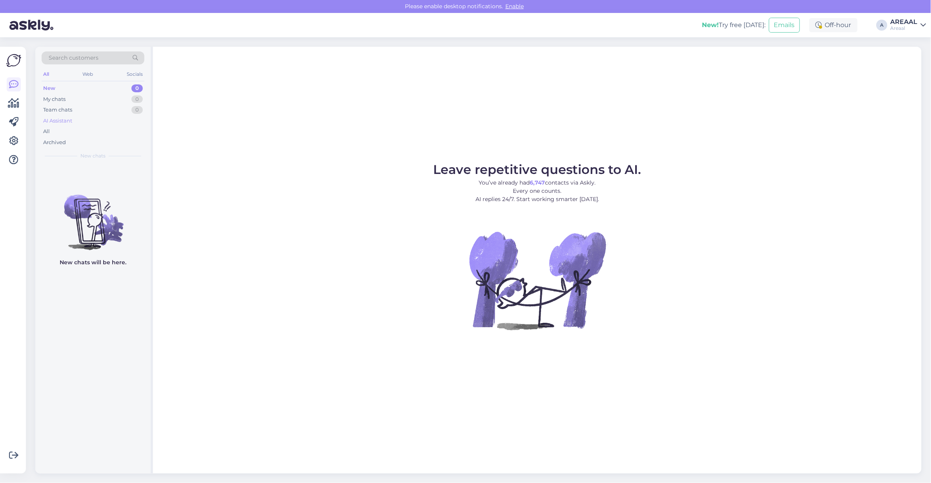
click at [69, 123] on div "AI Assistant" at bounding box center [57, 121] width 29 height 8
click at [68, 133] on div "All" at bounding box center [93, 131] width 103 height 11
click at [80, 127] on div "All" at bounding box center [93, 131] width 103 height 11
click at [89, 139] on div "Archived" at bounding box center [93, 142] width 103 height 11
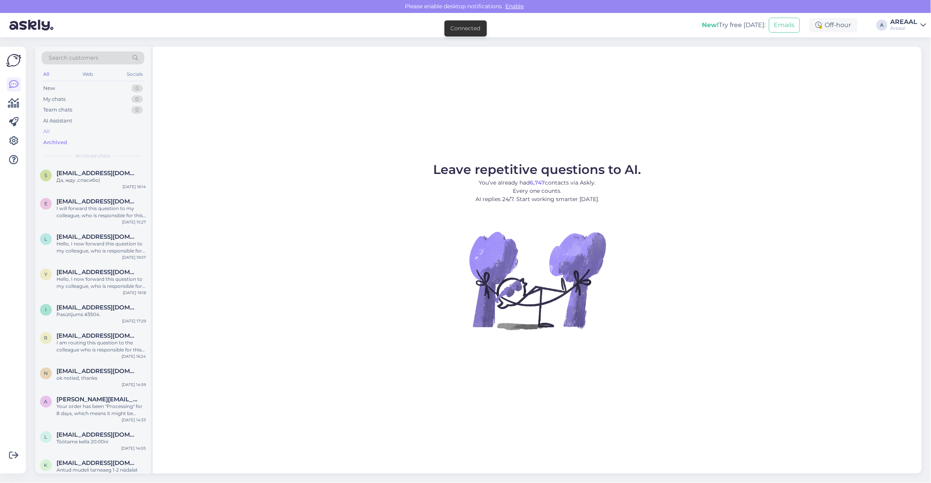
click at [89, 130] on div "All" at bounding box center [93, 131] width 103 height 11
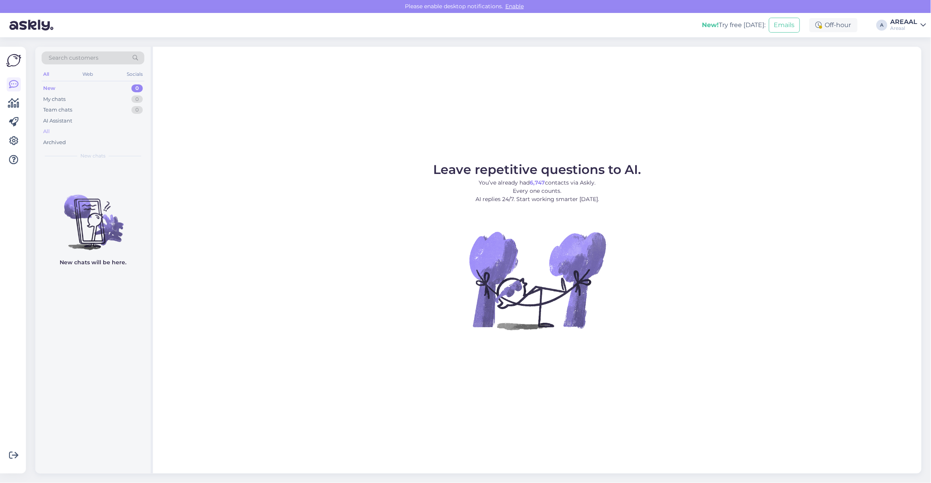
click at [71, 130] on div "All" at bounding box center [93, 131] width 103 height 11
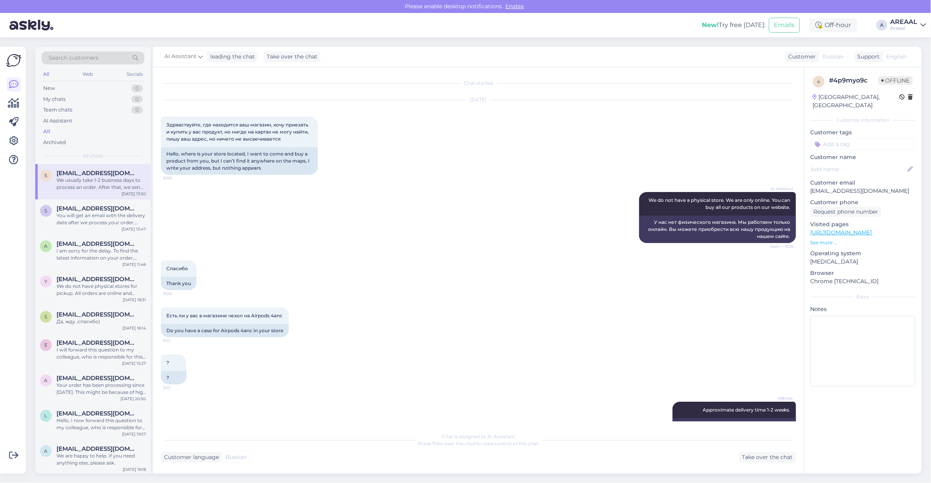
scroll to position [157, 0]
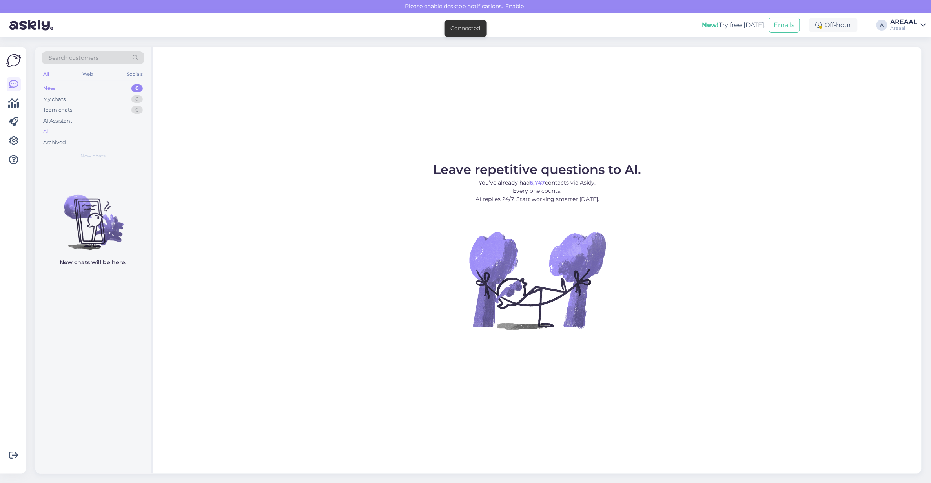
click at [101, 128] on div "All" at bounding box center [93, 131] width 103 height 11
click at [113, 134] on div "All" at bounding box center [93, 131] width 103 height 11
click at [396, 117] on div "Leave repetitive questions to AI. You’ve already had 6,747 contacts via Askly. …" at bounding box center [537, 260] width 769 height 426
click at [93, 121] on div "AI Assistant" at bounding box center [93, 120] width 103 height 11
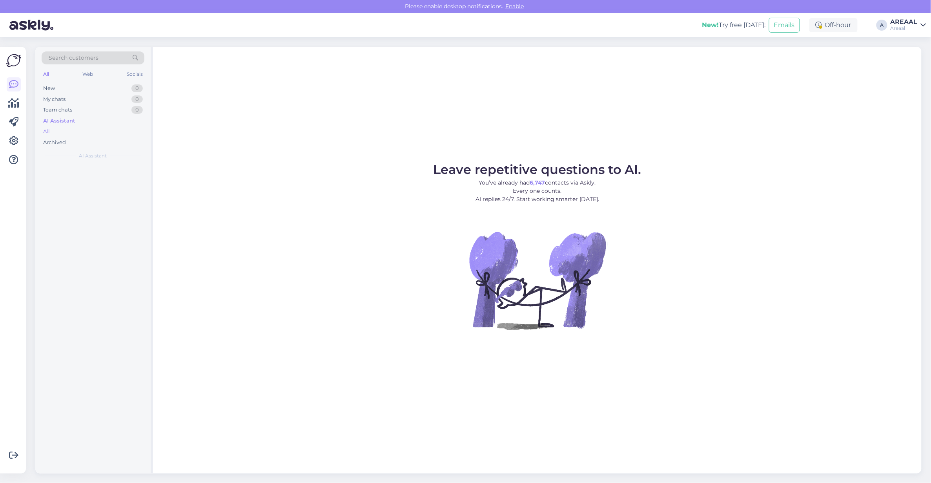
click at [89, 130] on div "All" at bounding box center [93, 131] width 103 height 11
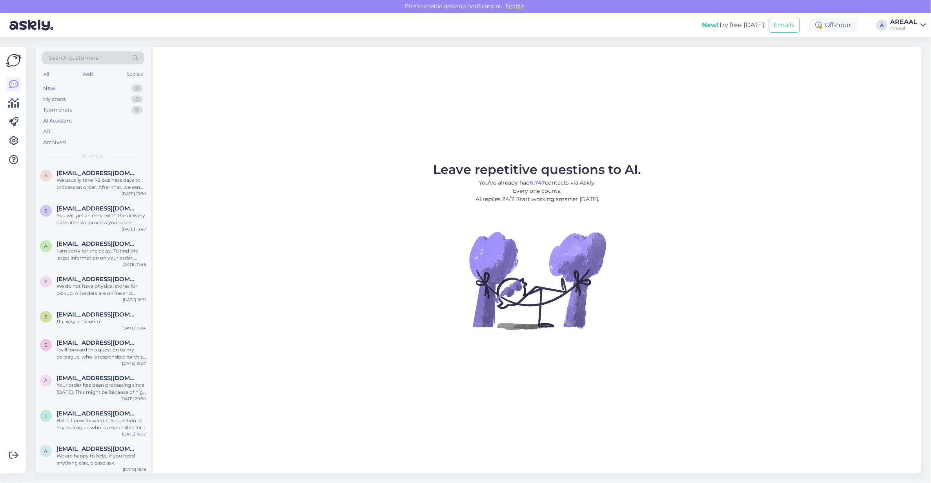
click at [318, 177] on figure "Leave repetitive questions to AI. You’ve already had 6,747 contacts via Askly. …" at bounding box center [537, 257] width 754 height 188
click at [316, 179] on figure "Leave repetitive questions to AI. You’ve already had 6,747 contacts via Askly. …" at bounding box center [537, 257] width 754 height 188
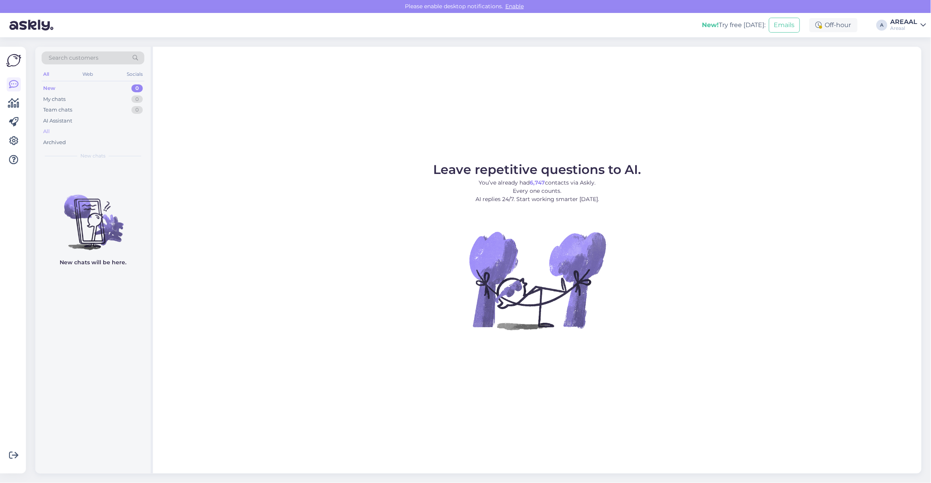
click at [101, 136] on div "All" at bounding box center [93, 131] width 103 height 11
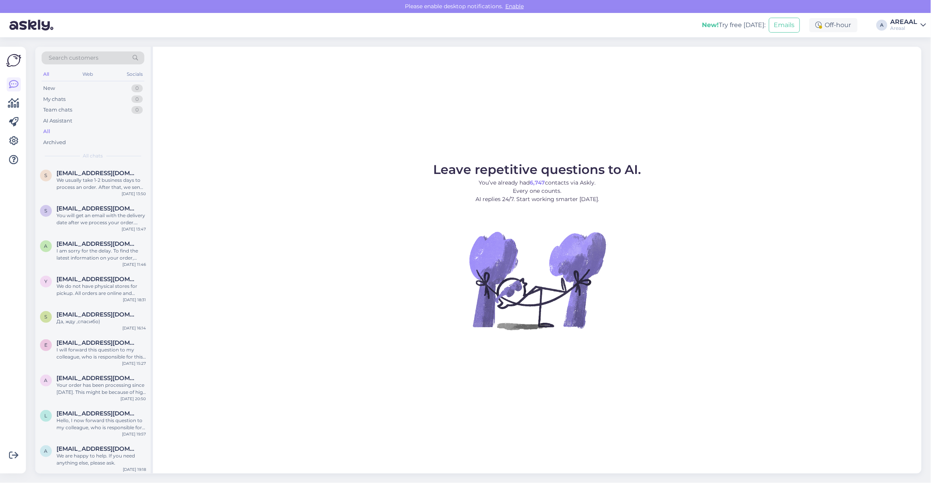
click at [99, 132] on div "All" at bounding box center [93, 131] width 103 height 11
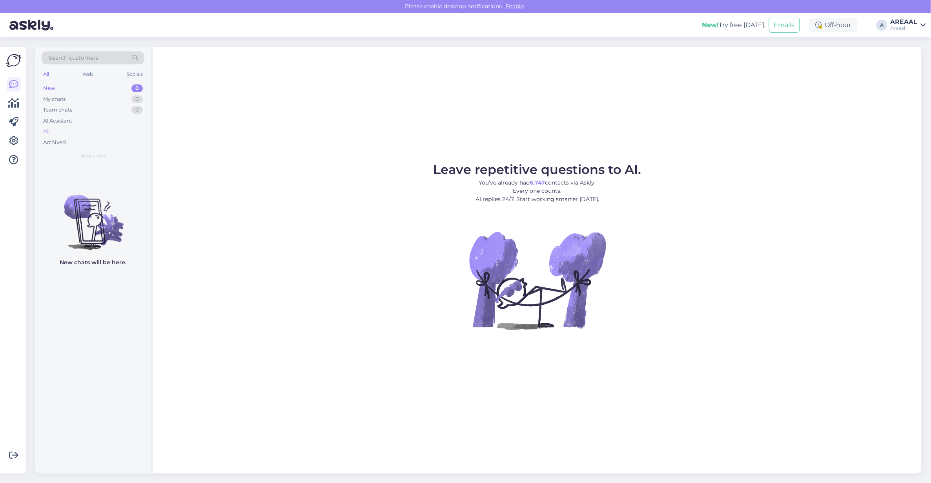
click at [124, 134] on div "All" at bounding box center [93, 131] width 103 height 11
